Goal: Check status

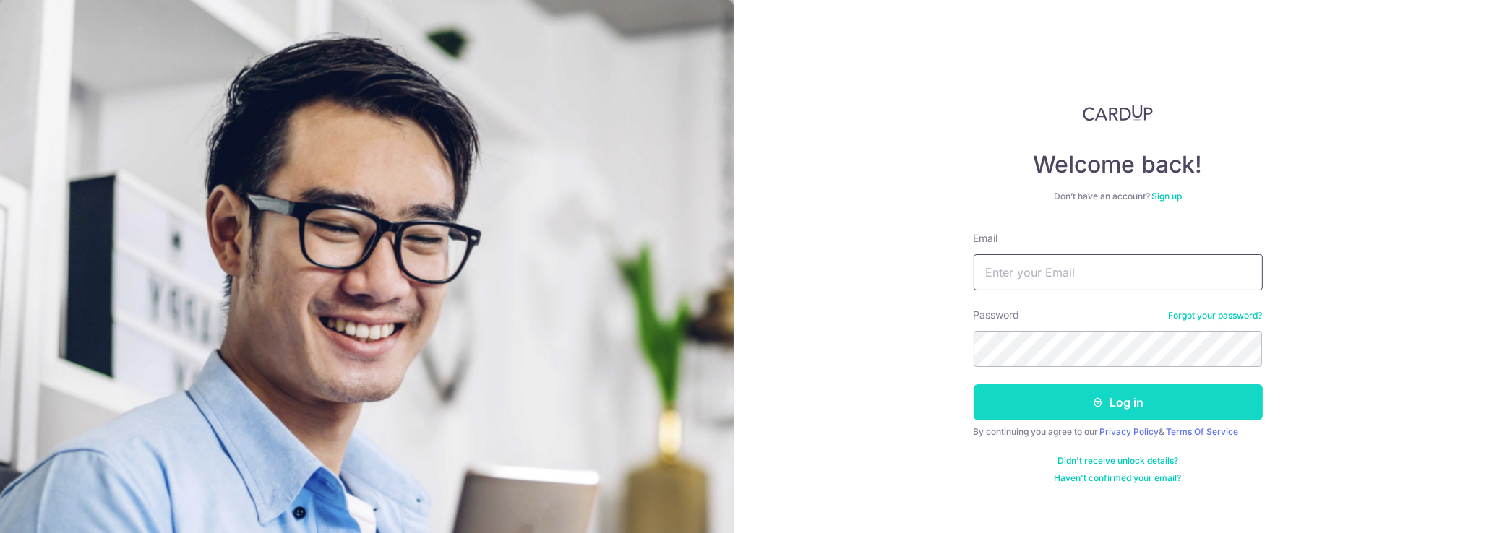
type input "[EMAIL_ADDRESS][DOMAIN_NAME]"
click at [1012, 400] on button "Log in" at bounding box center [1117, 402] width 289 height 36
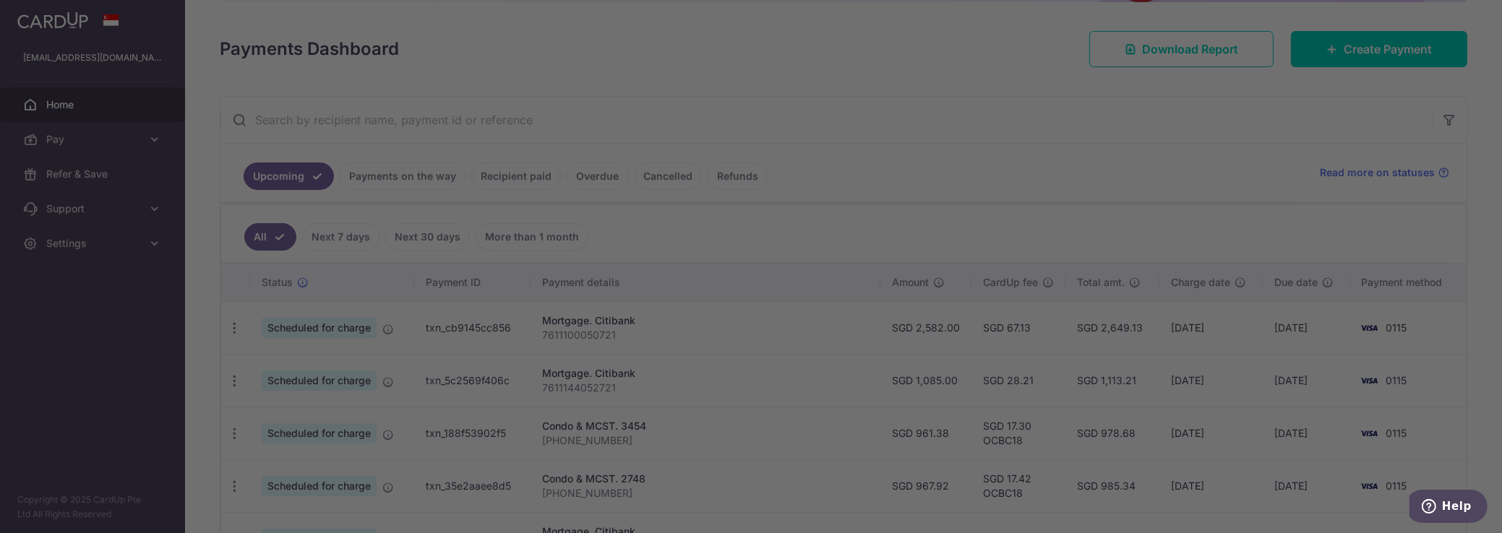
scroll to position [197, 0]
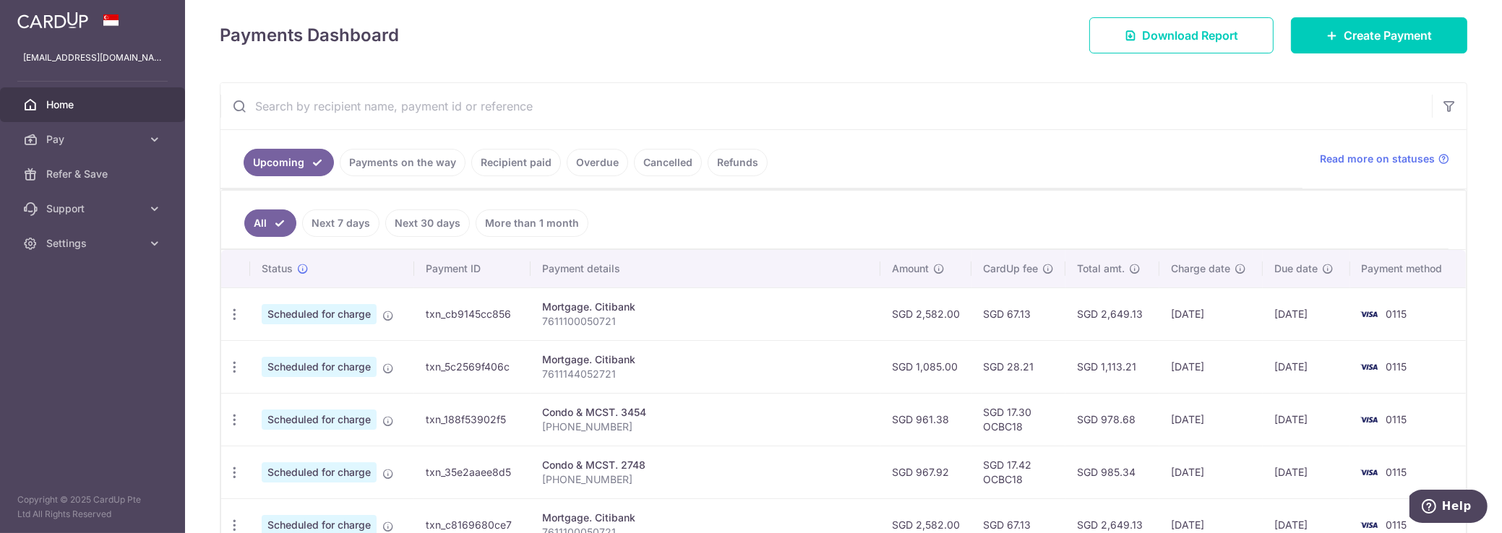
click at [517, 165] on link "Recipient paid" at bounding box center [516, 162] width 90 height 27
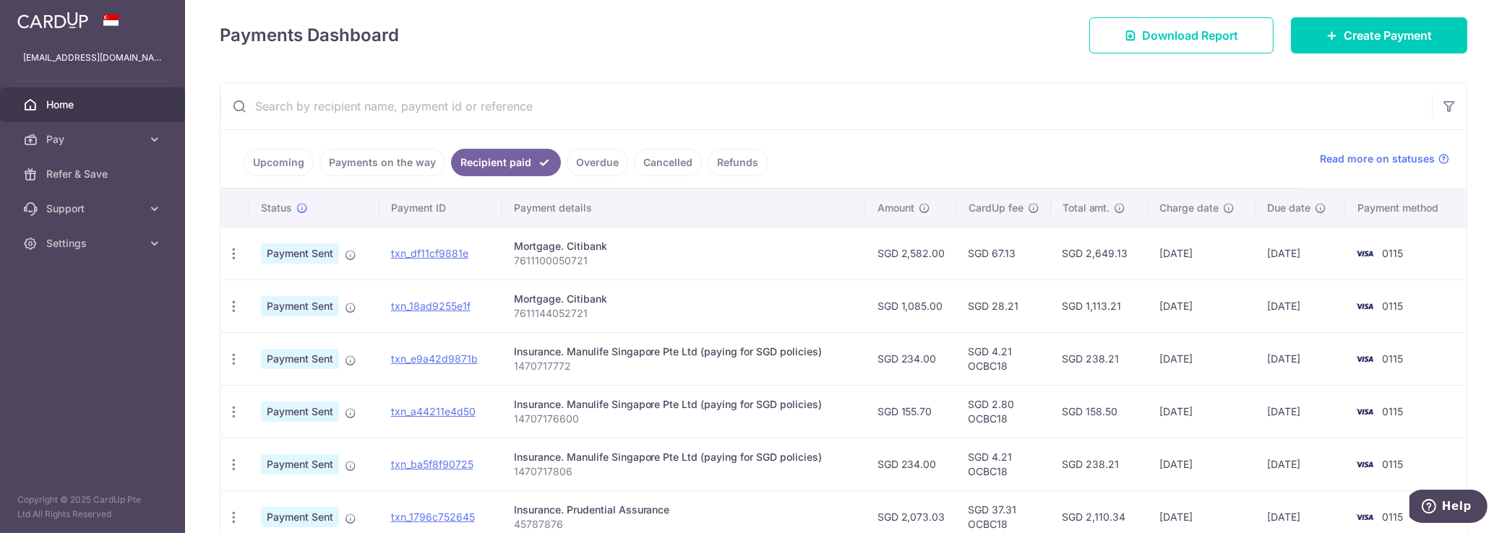
click at [416, 158] on link "Payments on the way" at bounding box center [382, 162] width 126 height 27
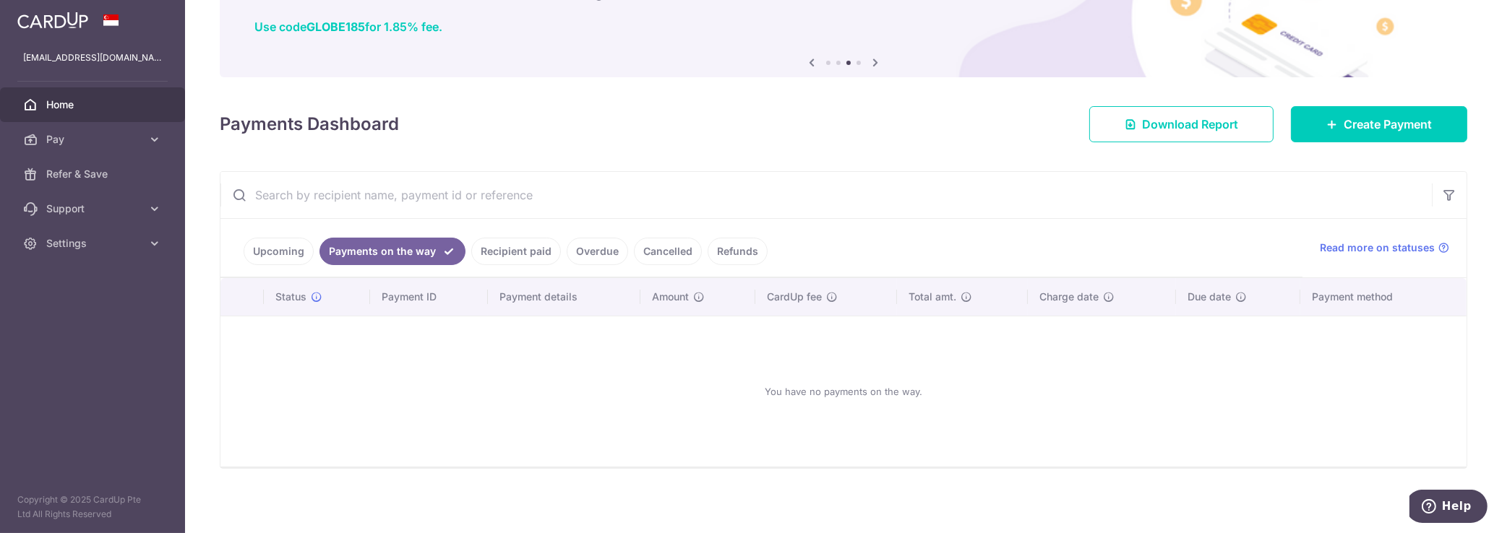
click at [508, 254] on link "Recipient paid" at bounding box center [516, 251] width 90 height 27
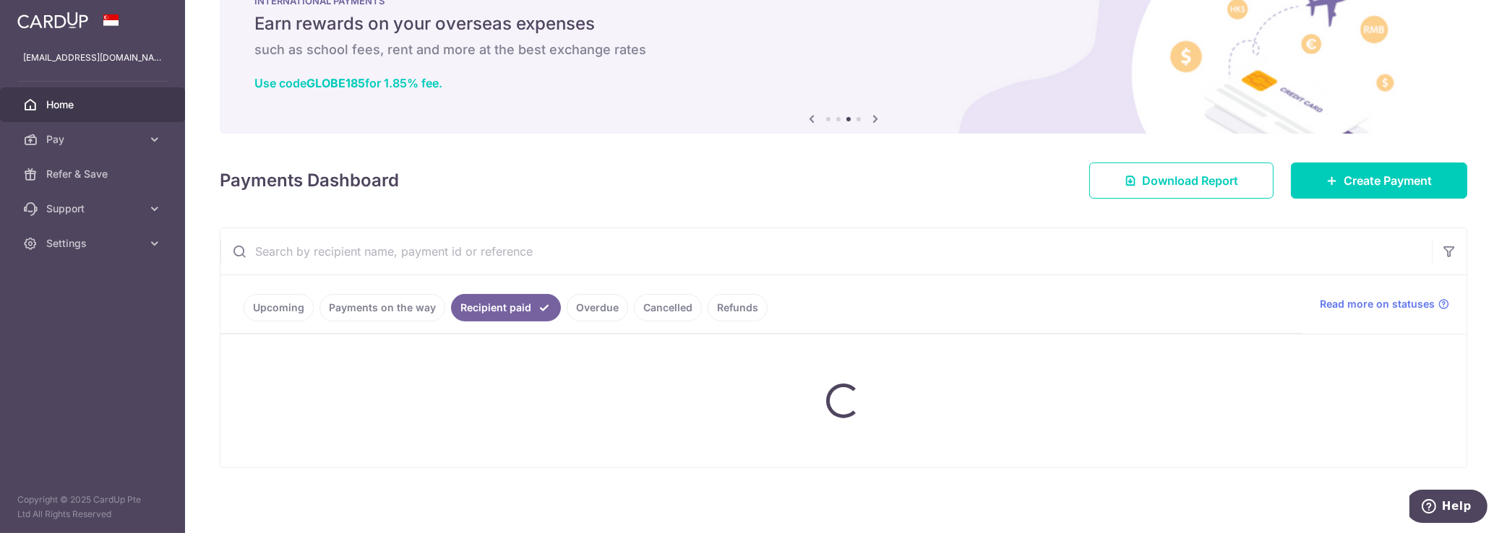
scroll to position [197, 0]
